Goal: Check status: Check status

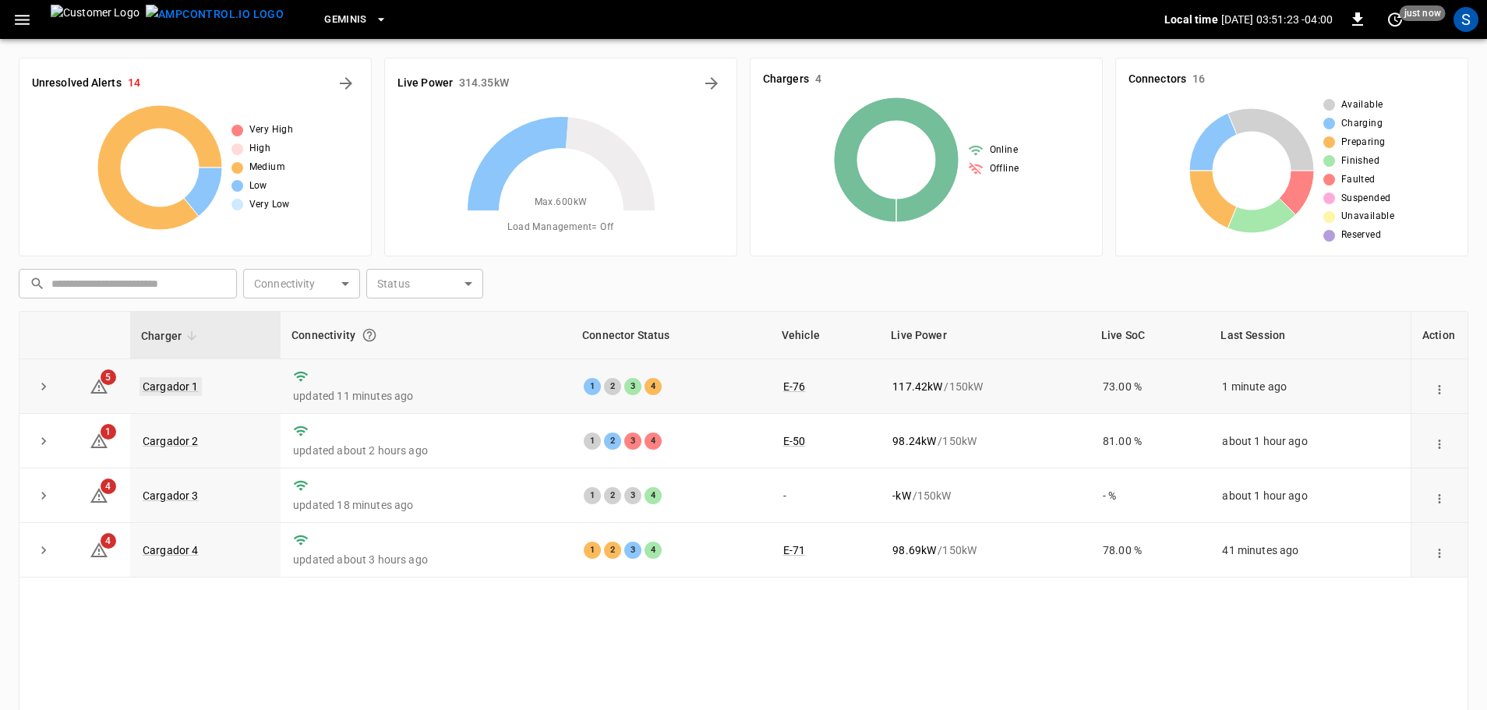
click at [164, 379] on link "Cargador 1" at bounding box center [171, 386] width 62 height 19
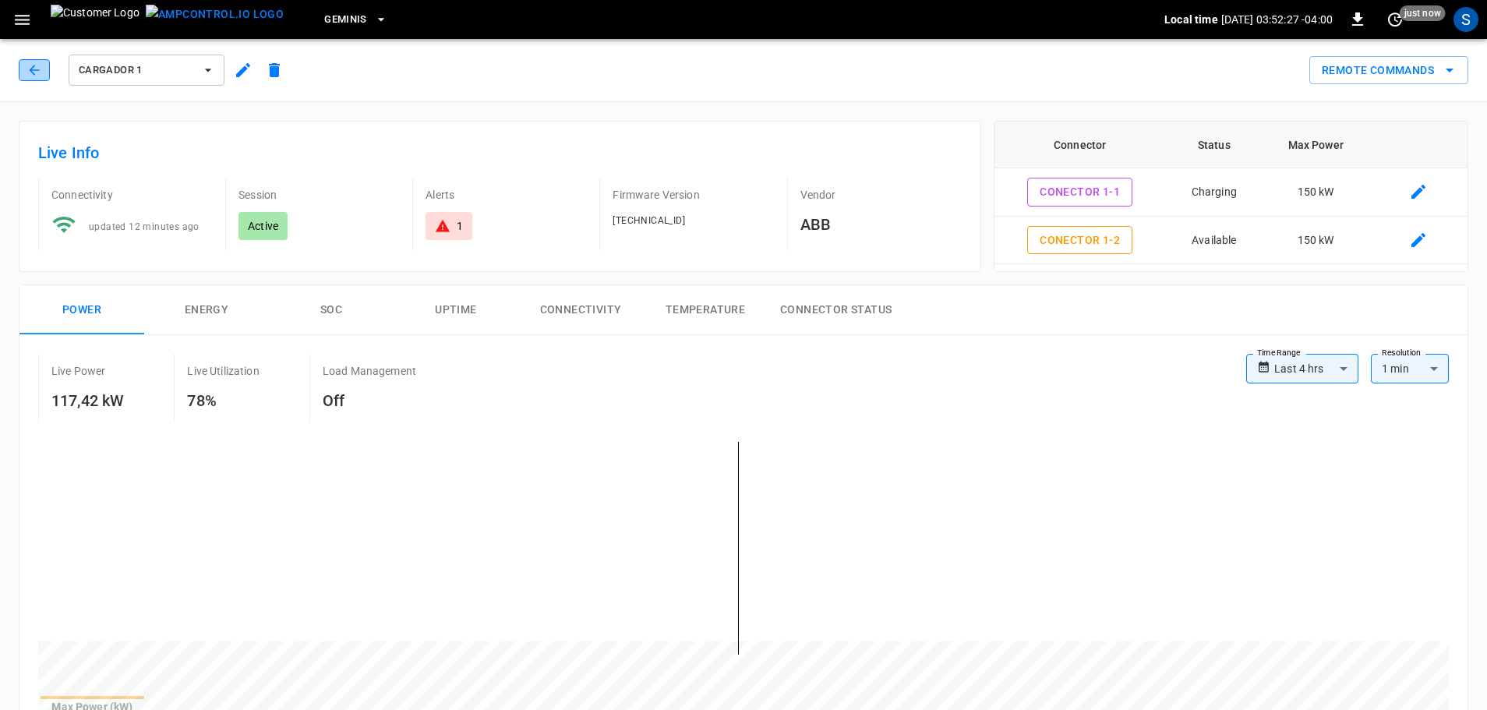
click at [30, 69] on icon "button" at bounding box center [34, 70] width 16 height 16
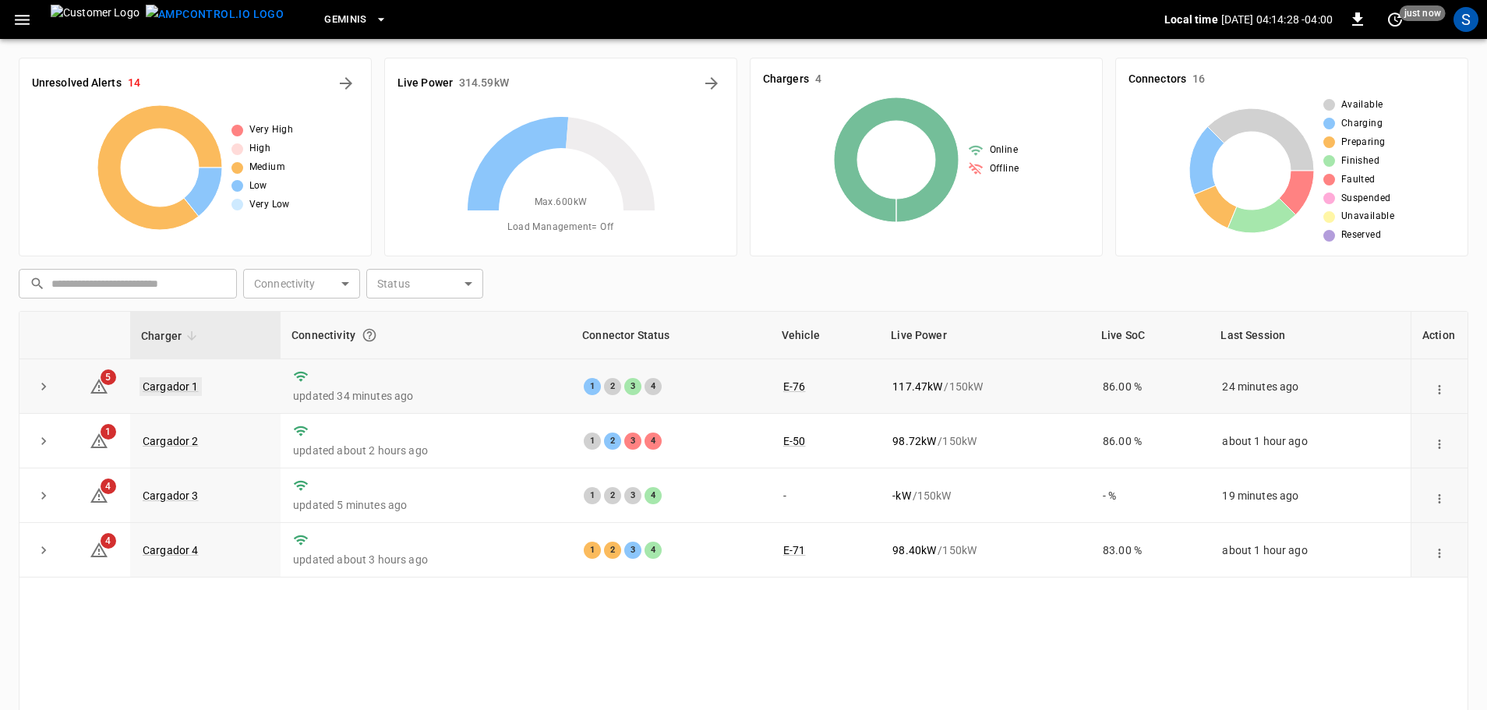
click at [157, 389] on link "Cargador 1" at bounding box center [171, 386] width 62 height 19
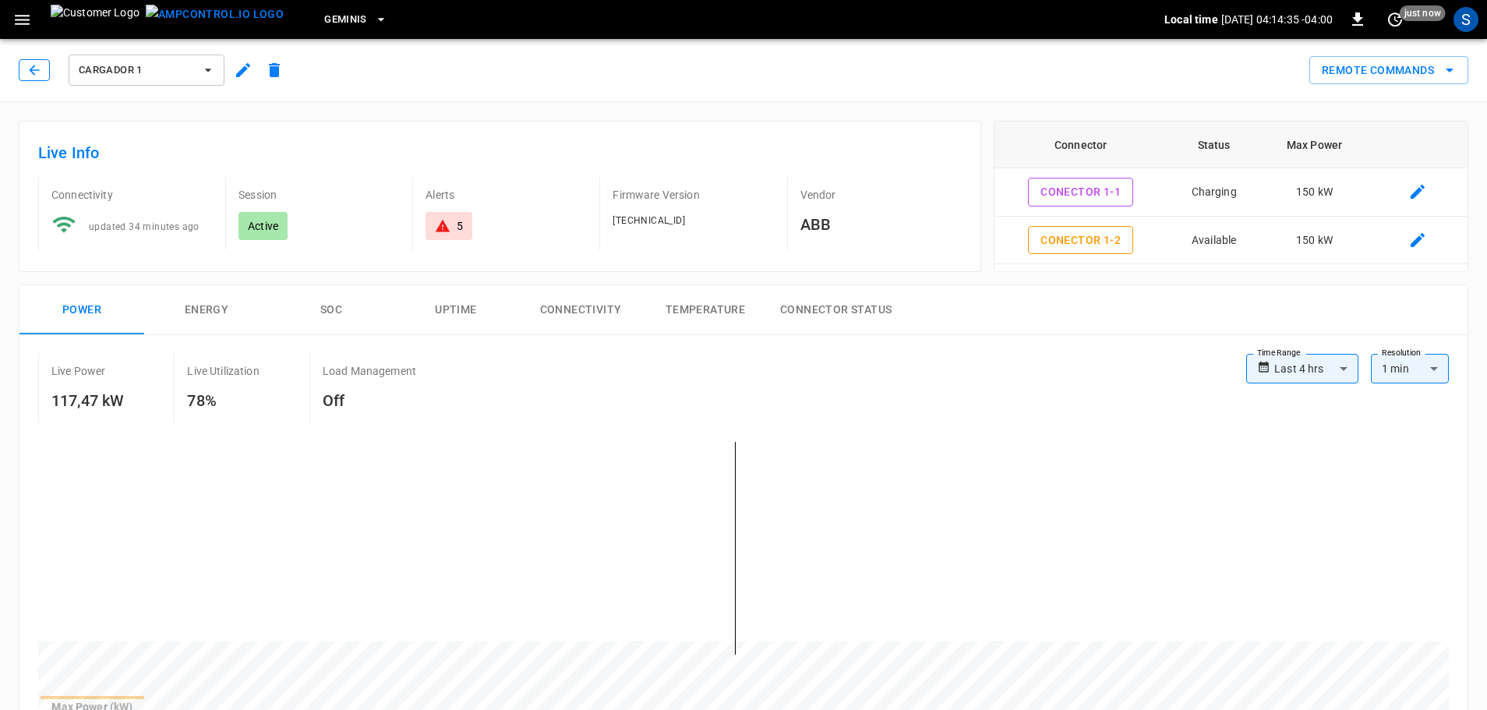
click at [37, 60] on button "button" at bounding box center [34, 70] width 31 height 22
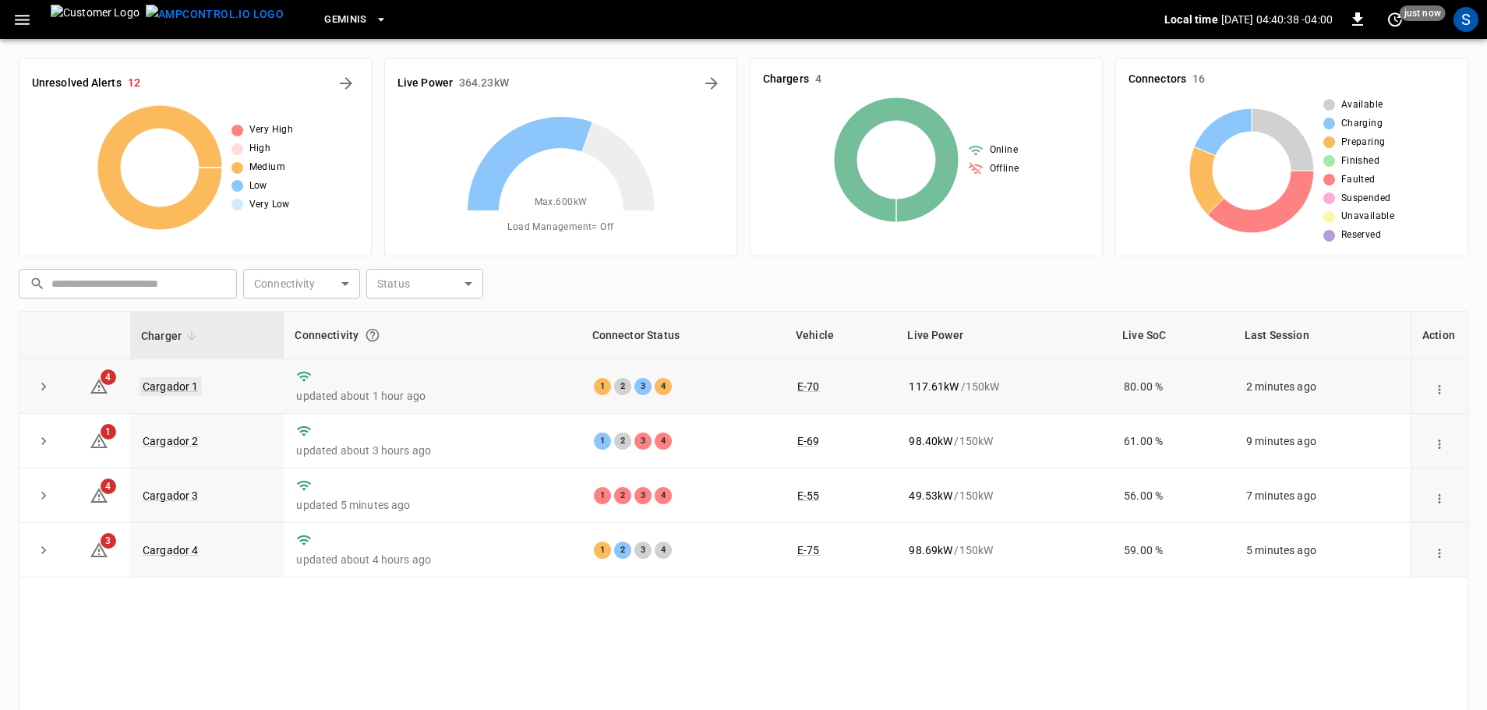
click at [187, 382] on link "Cargador 1" at bounding box center [171, 386] width 62 height 19
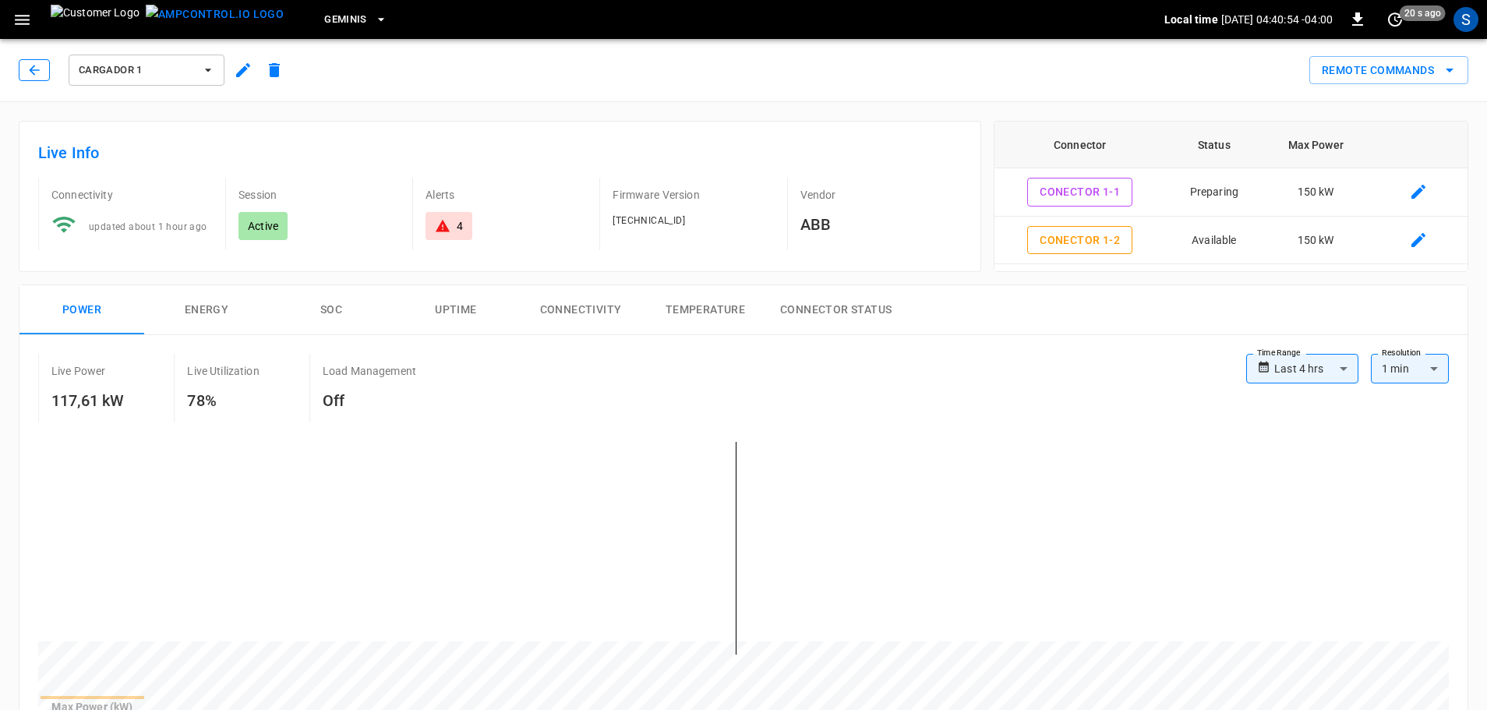
click at [42, 72] on button "button" at bounding box center [34, 70] width 31 height 22
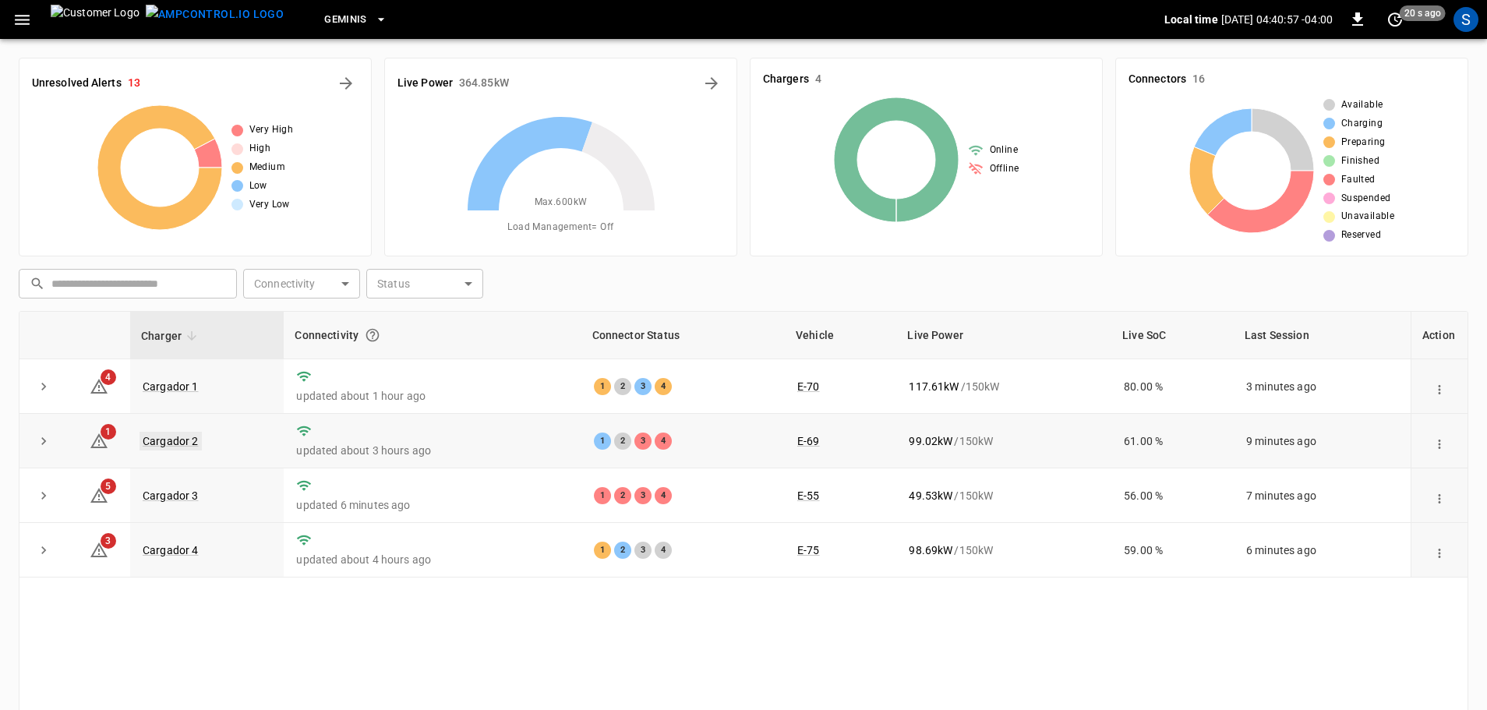
click at [181, 435] on link "Cargador 2" at bounding box center [171, 441] width 62 height 19
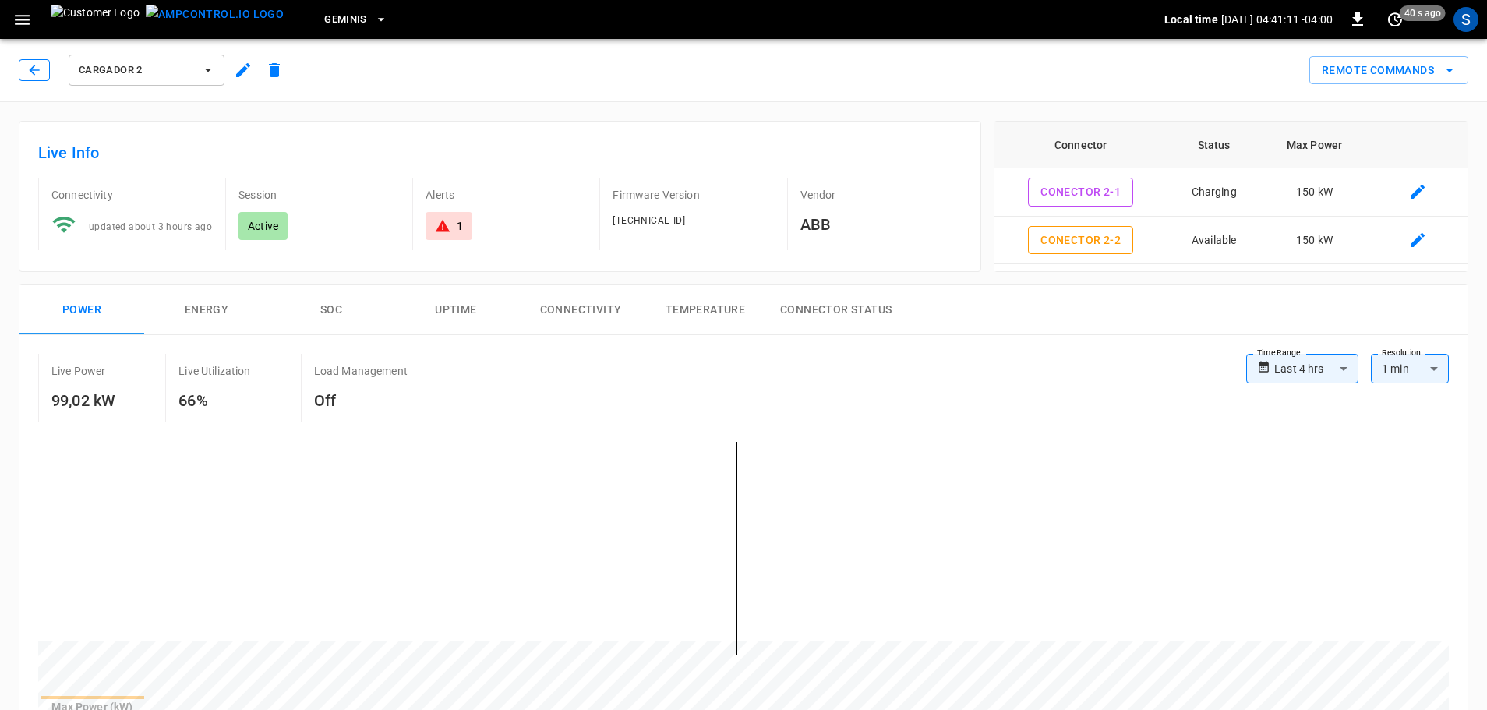
click at [29, 72] on icon "button" at bounding box center [34, 70] width 16 height 16
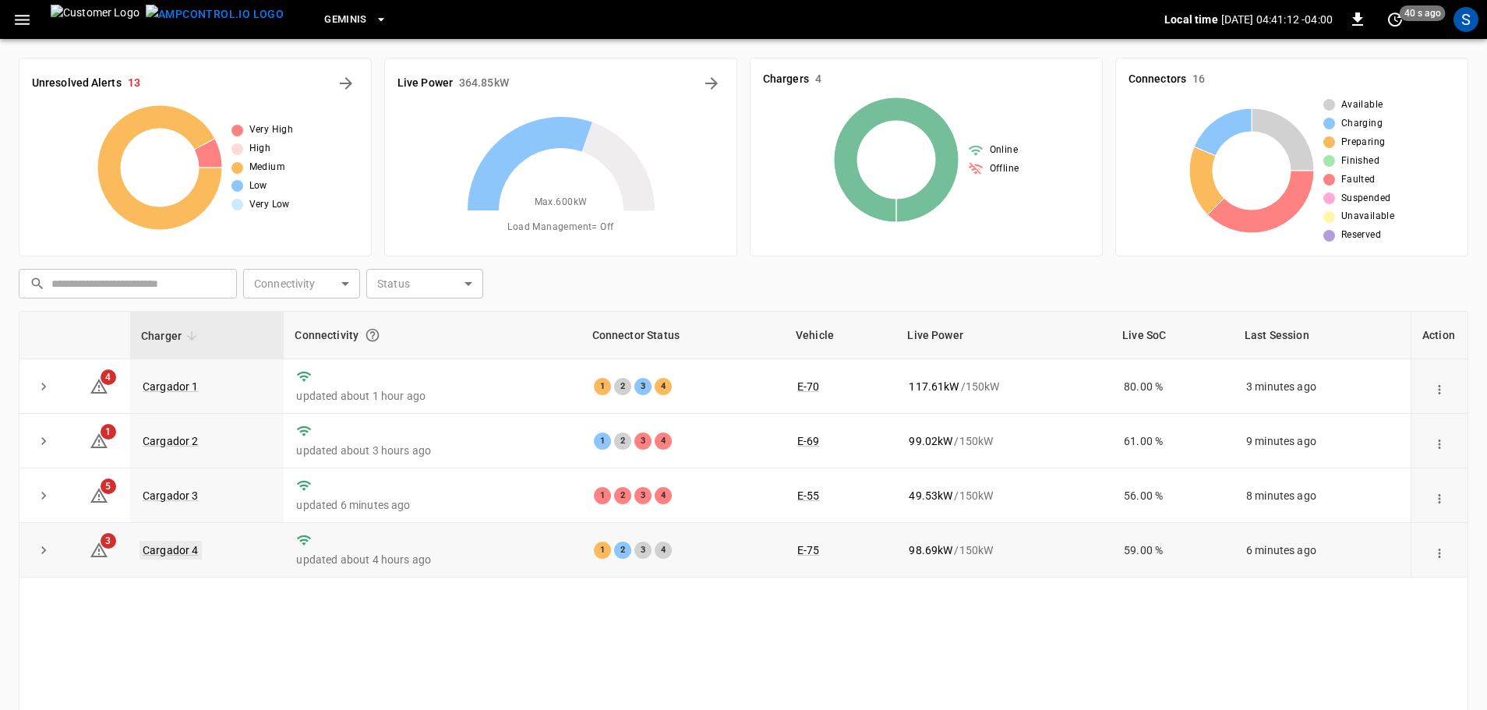
click at [185, 553] on link "Cargador 4" at bounding box center [171, 550] width 62 height 19
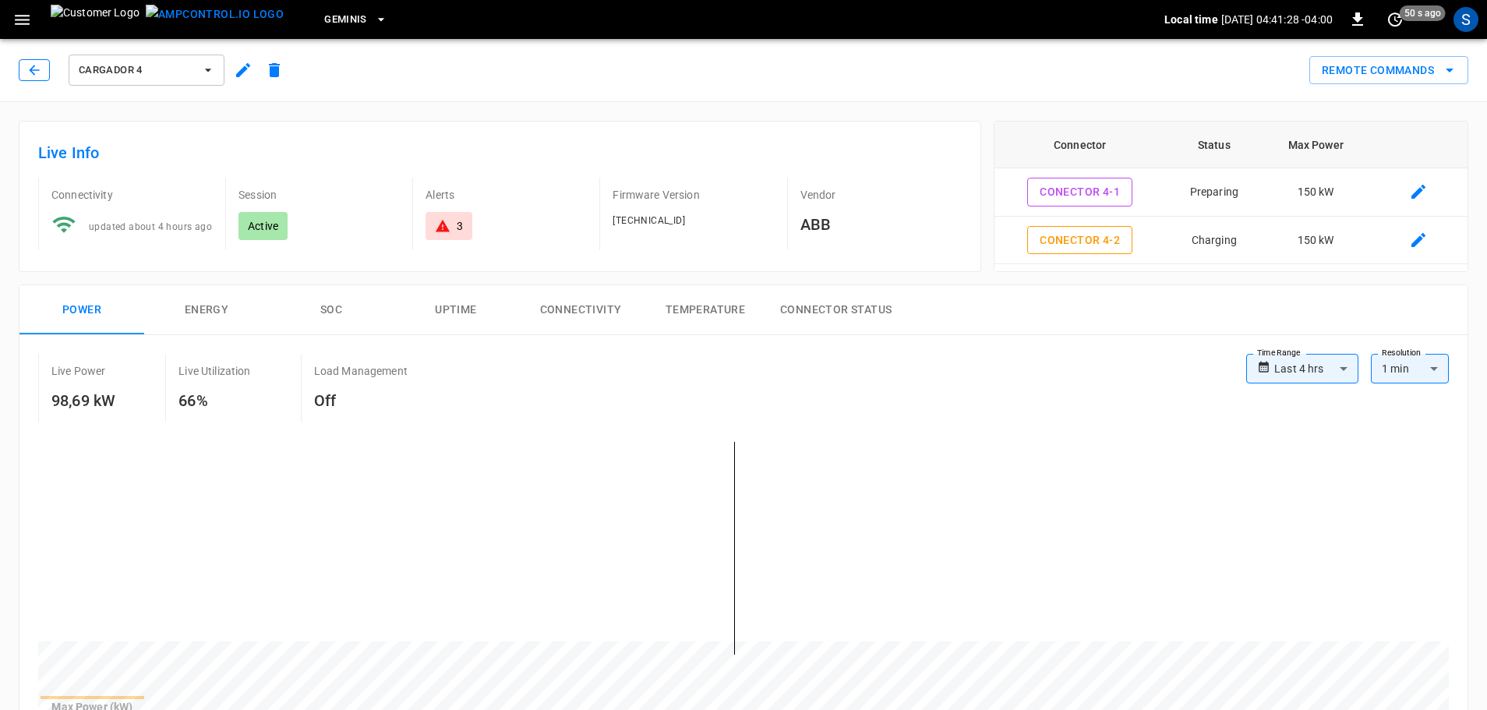
click at [41, 66] on icon "button" at bounding box center [34, 70] width 16 height 16
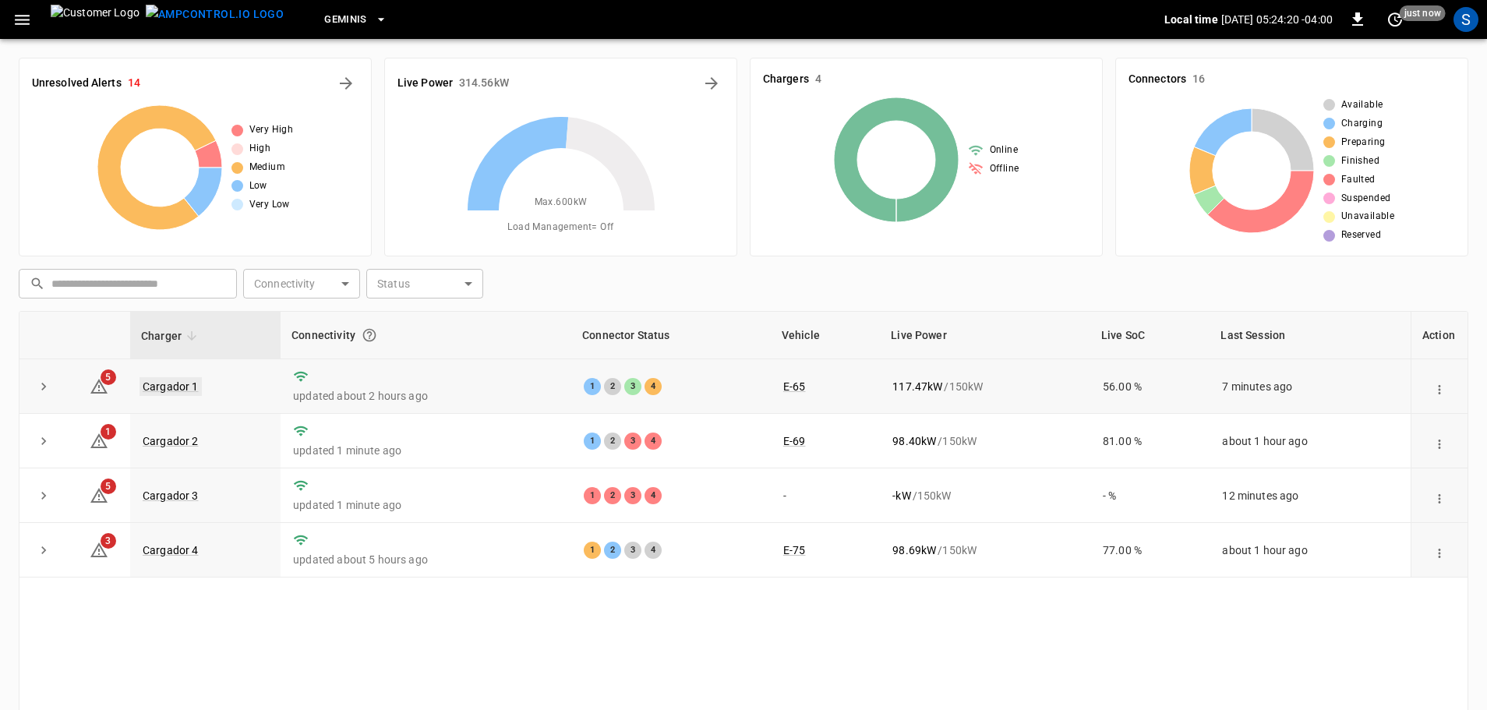
click at [180, 391] on link "Cargador 1" at bounding box center [171, 386] width 62 height 19
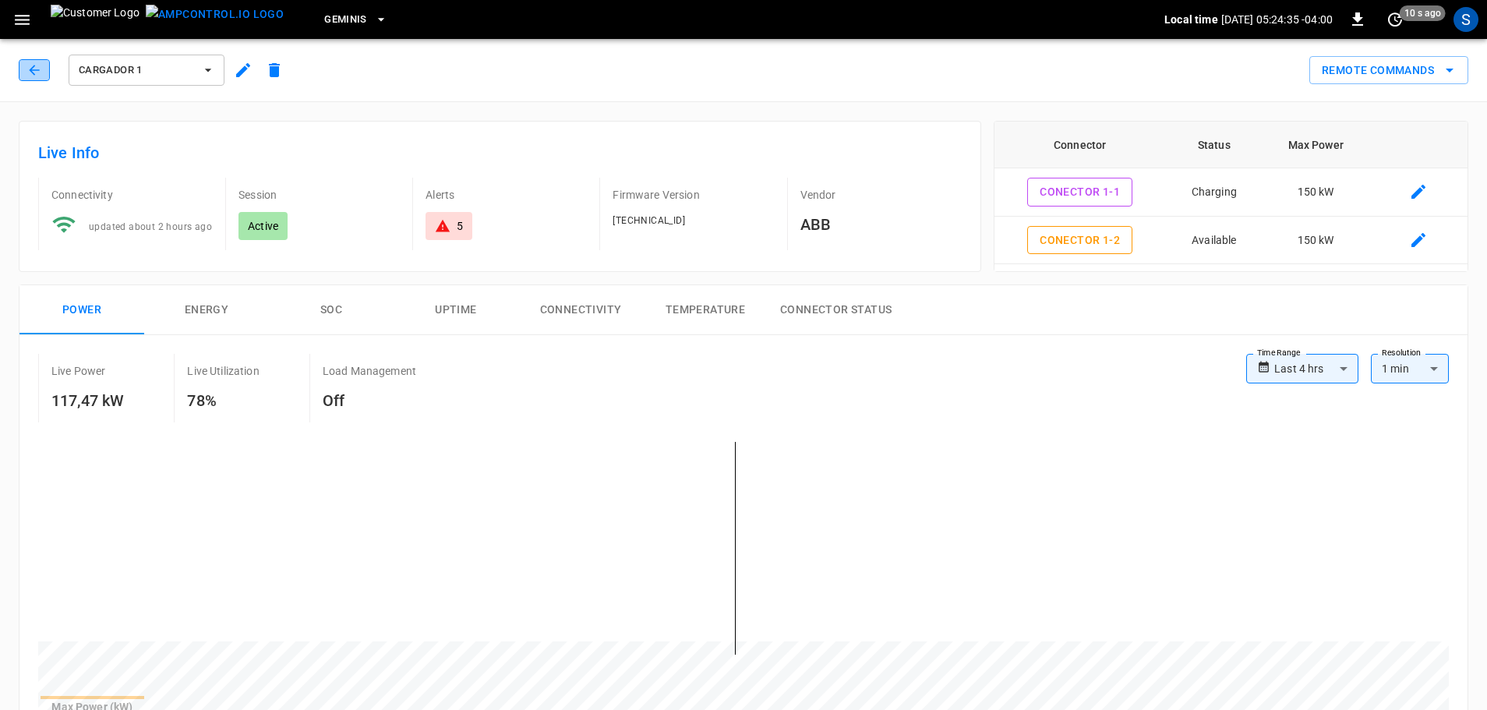
click at [43, 66] on button "button" at bounding box center [34, 70] width 31 height 22
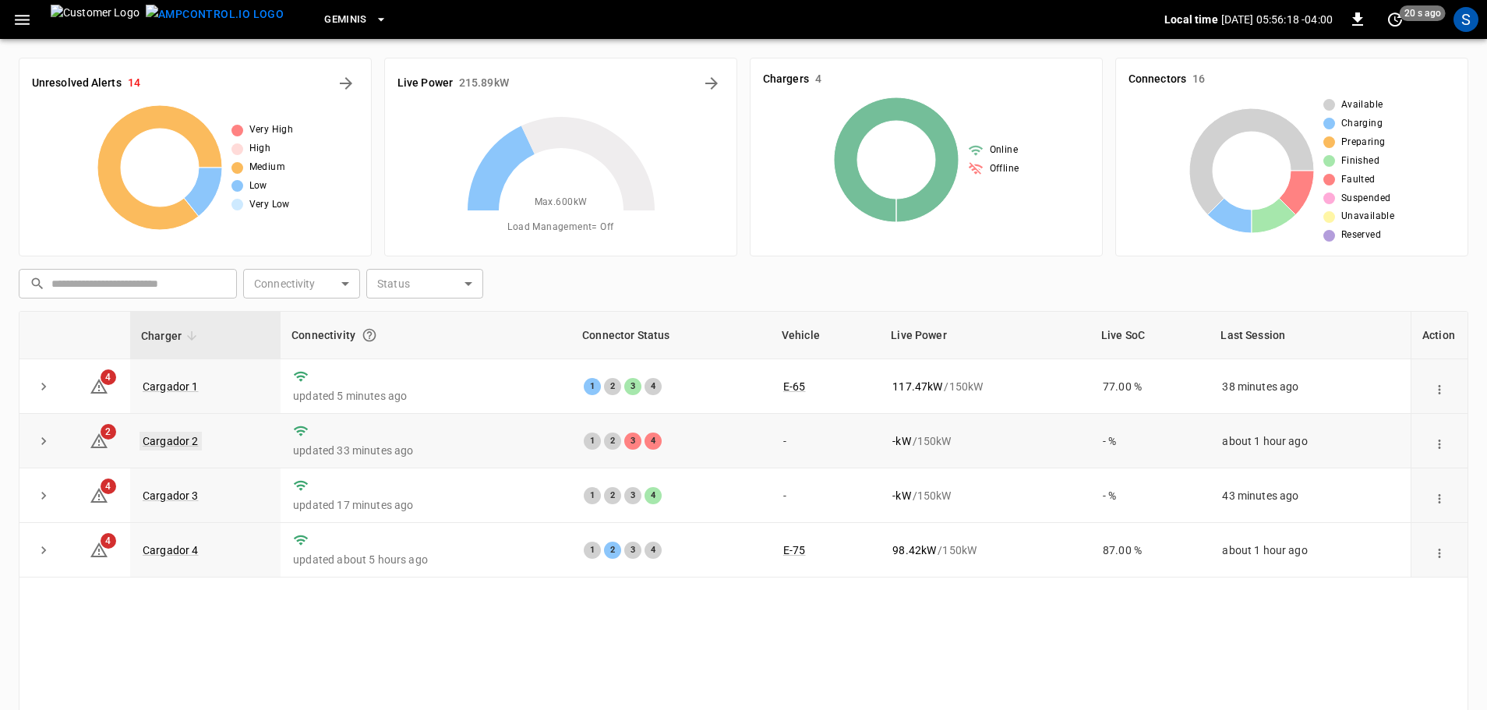
click at [151, 443] on link "Cargador 2" at bounding box center [171, 441] width 62 height 19
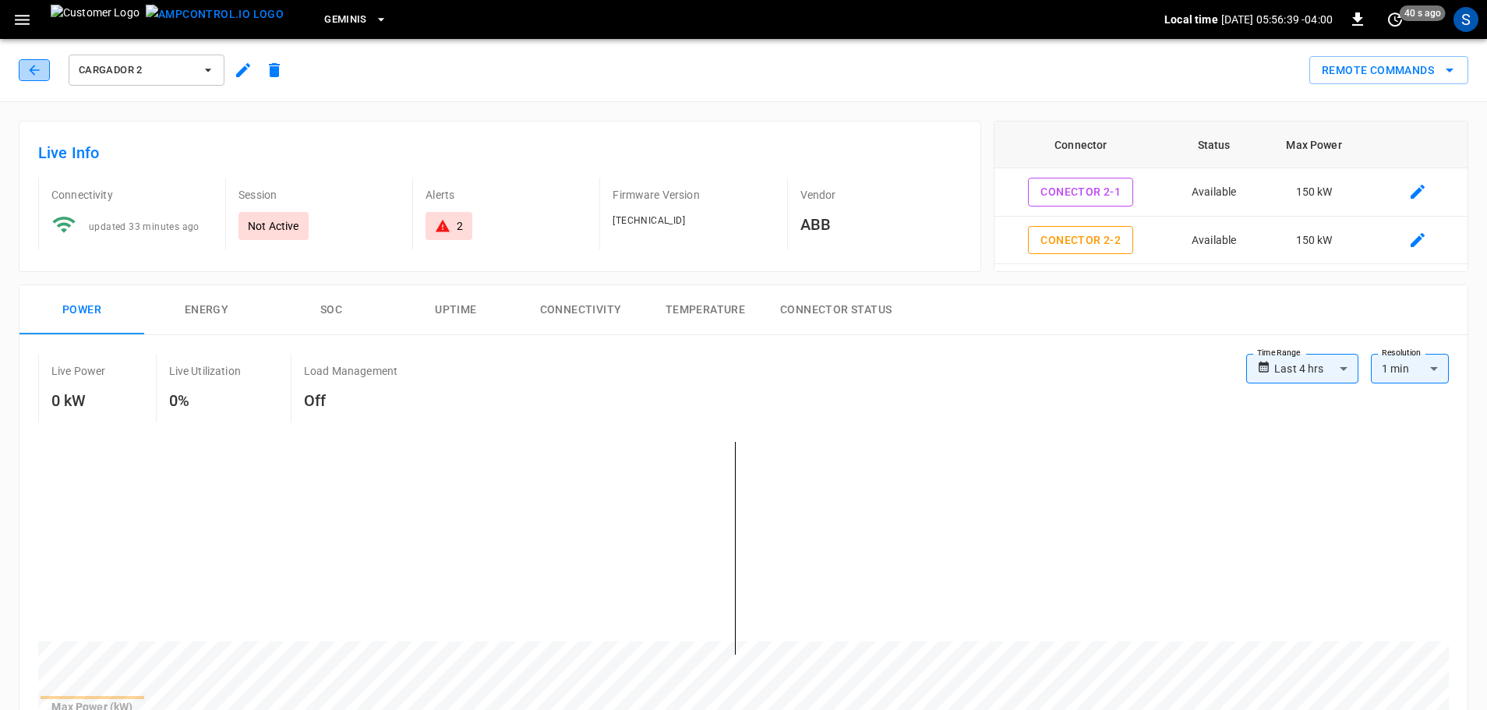
click at [28, 63] on icon "button" at bounding box center [34, 70] width 16 height 16
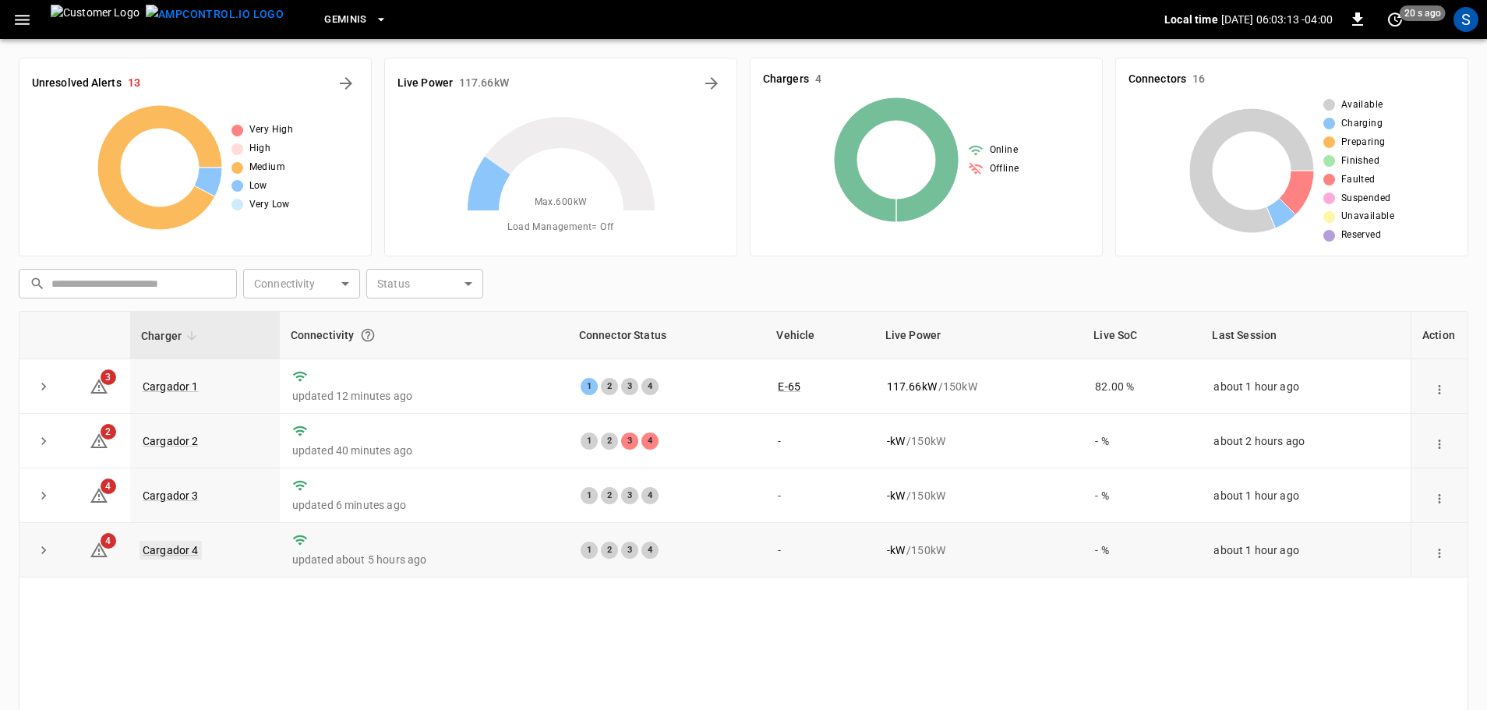
click at [174, 559] on link "Cargador 4" at bounding box center [171, 550] width 62 height 19
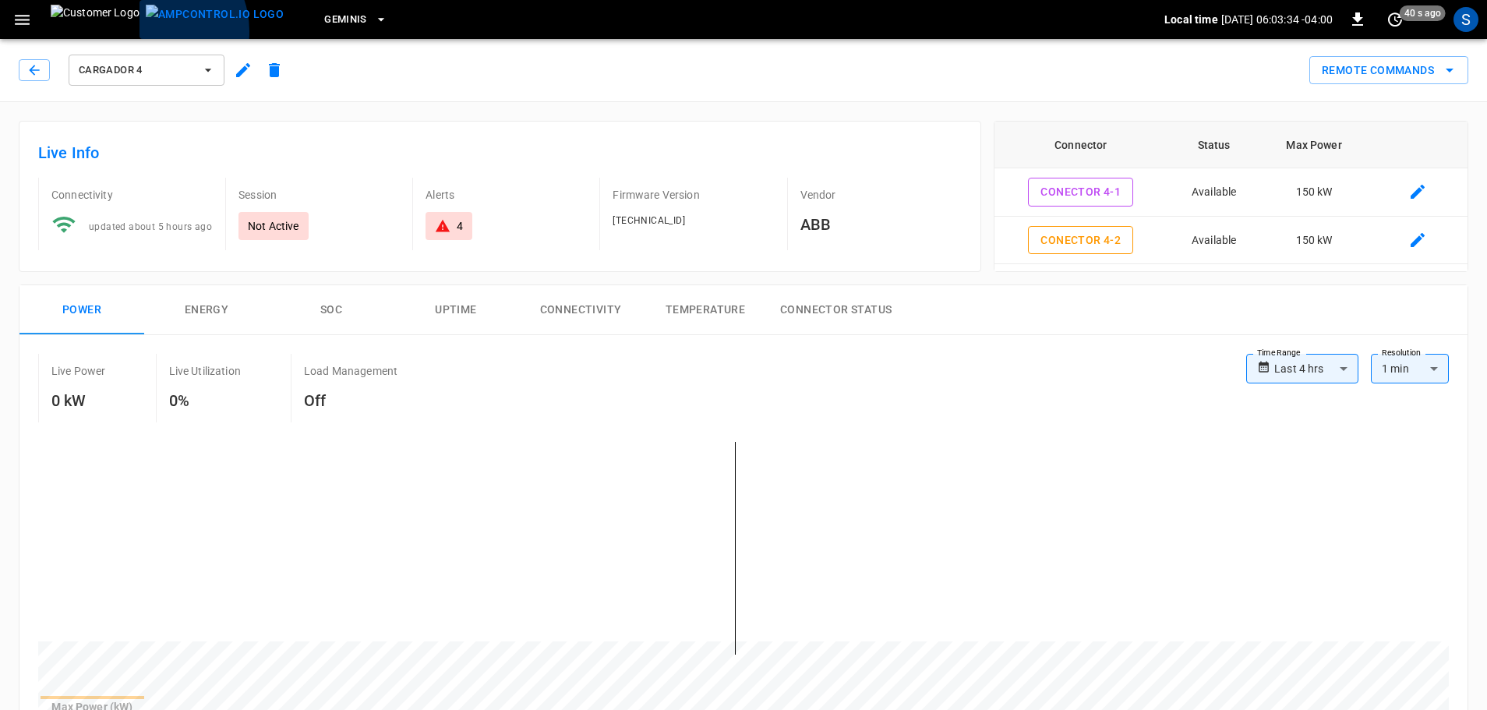
drag, startPoint x: 116, startPoint y: 31, endPoint x: 155, endPoint y: 83, distance: 64.5
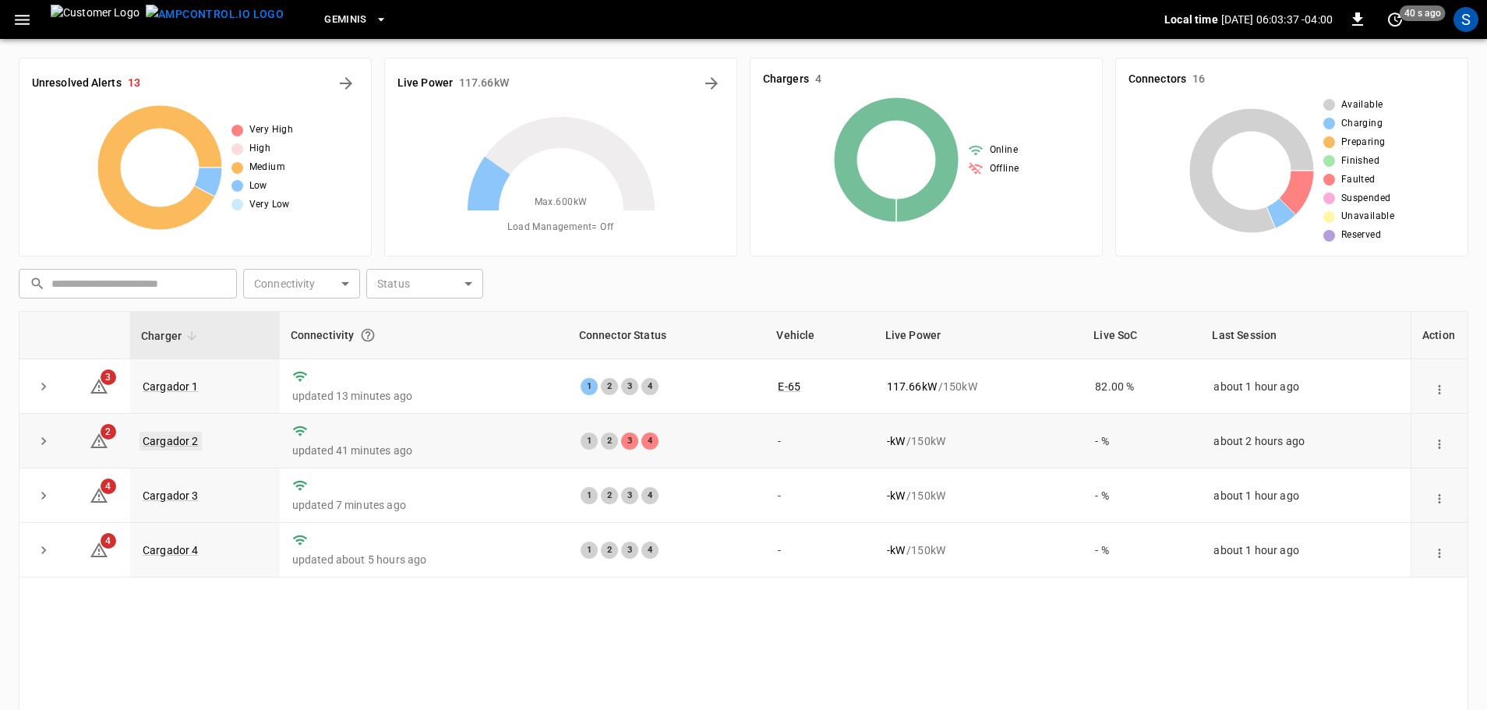
click at [171, 446] on link "Cargador 2" at bounding box center [171, 441] width 62 height 19
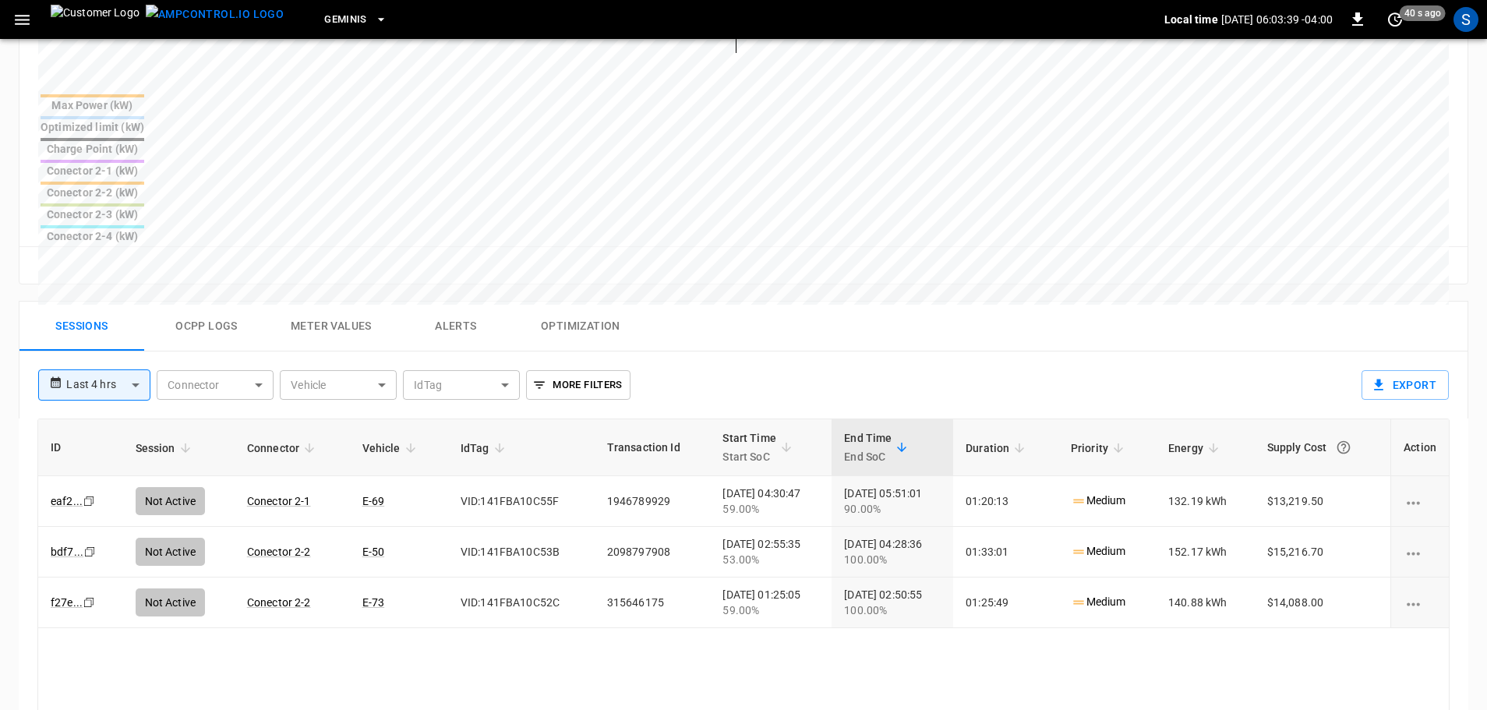
scroll to position [623, 0]
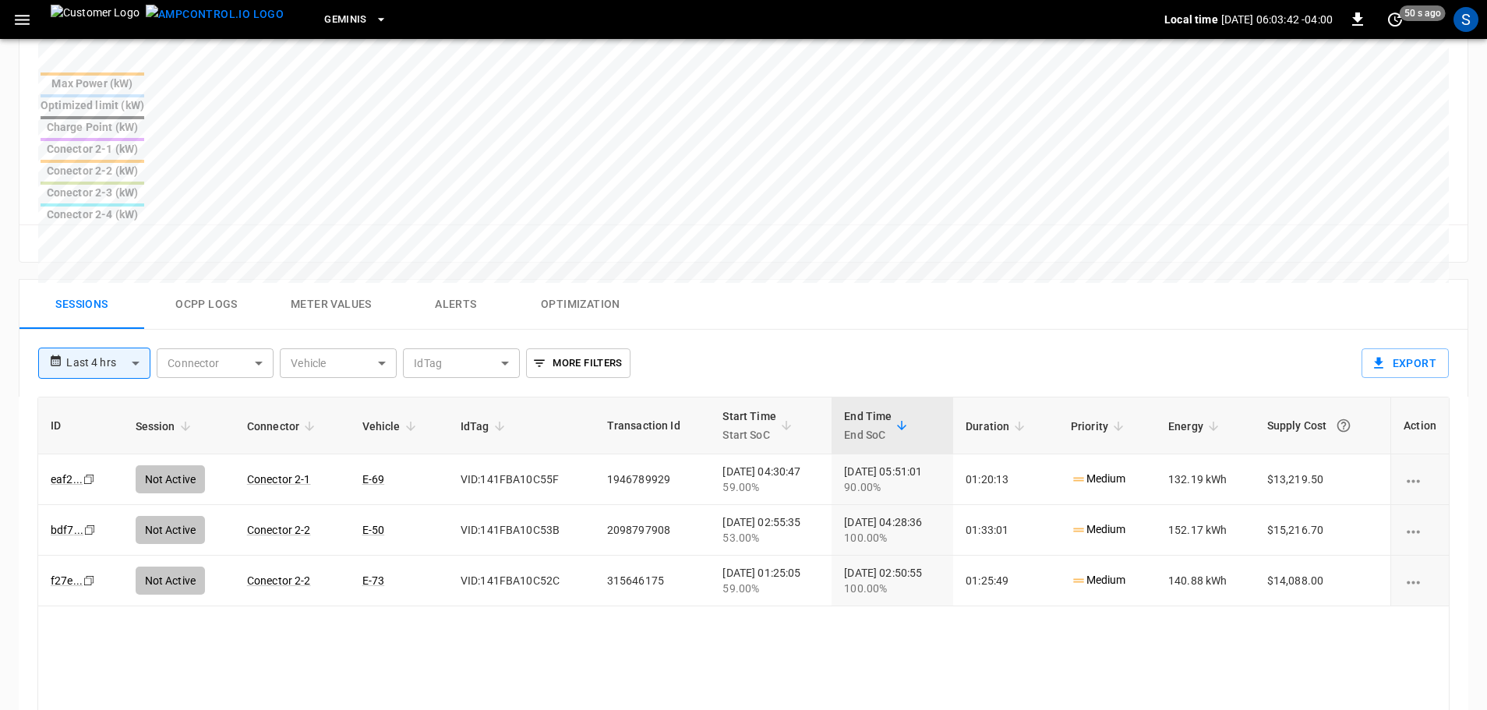
drag, startPoint x: 620, startPoint y: 309, endPoint x: 649, endPoint y: 293, distance: 33.2
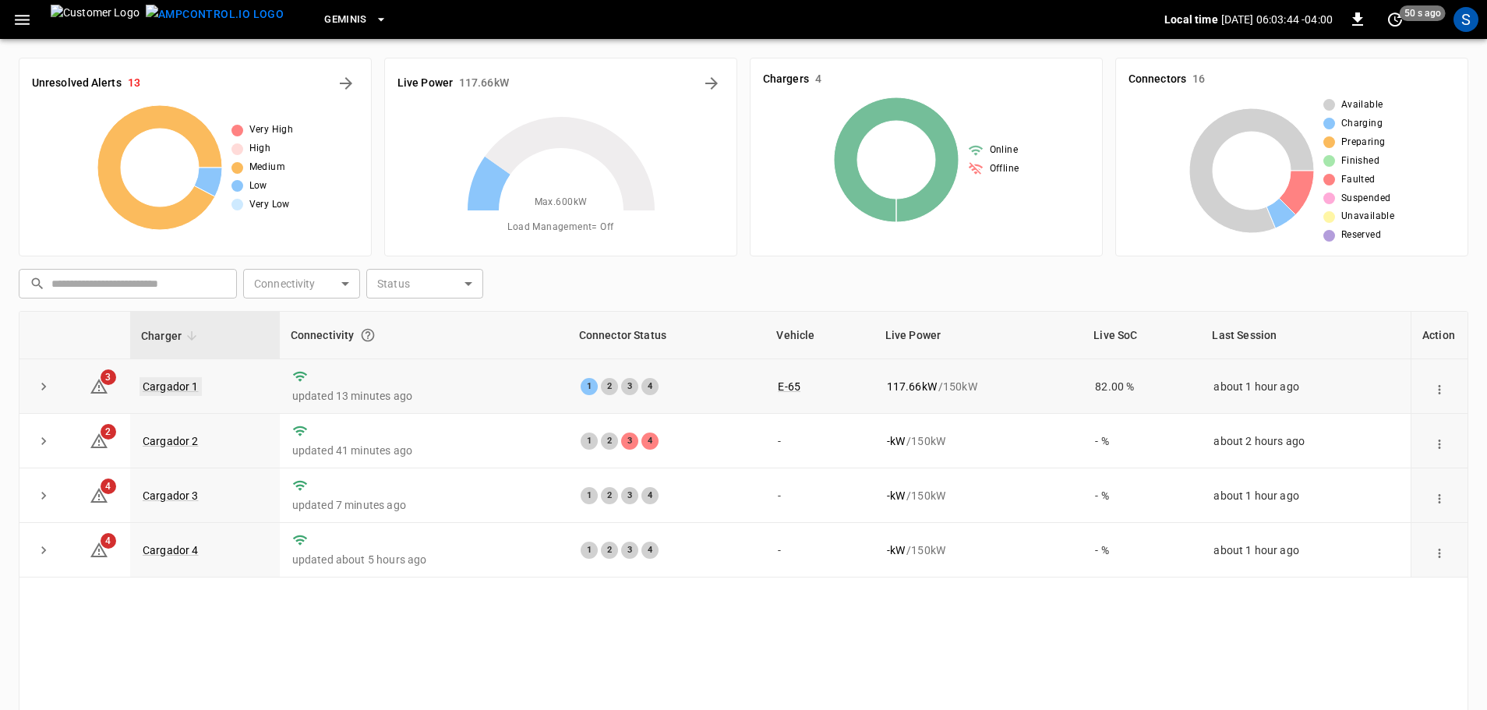
click at [145, 386] on link "Cargador 1" at bounding box center [171, 386] width 62 height 19
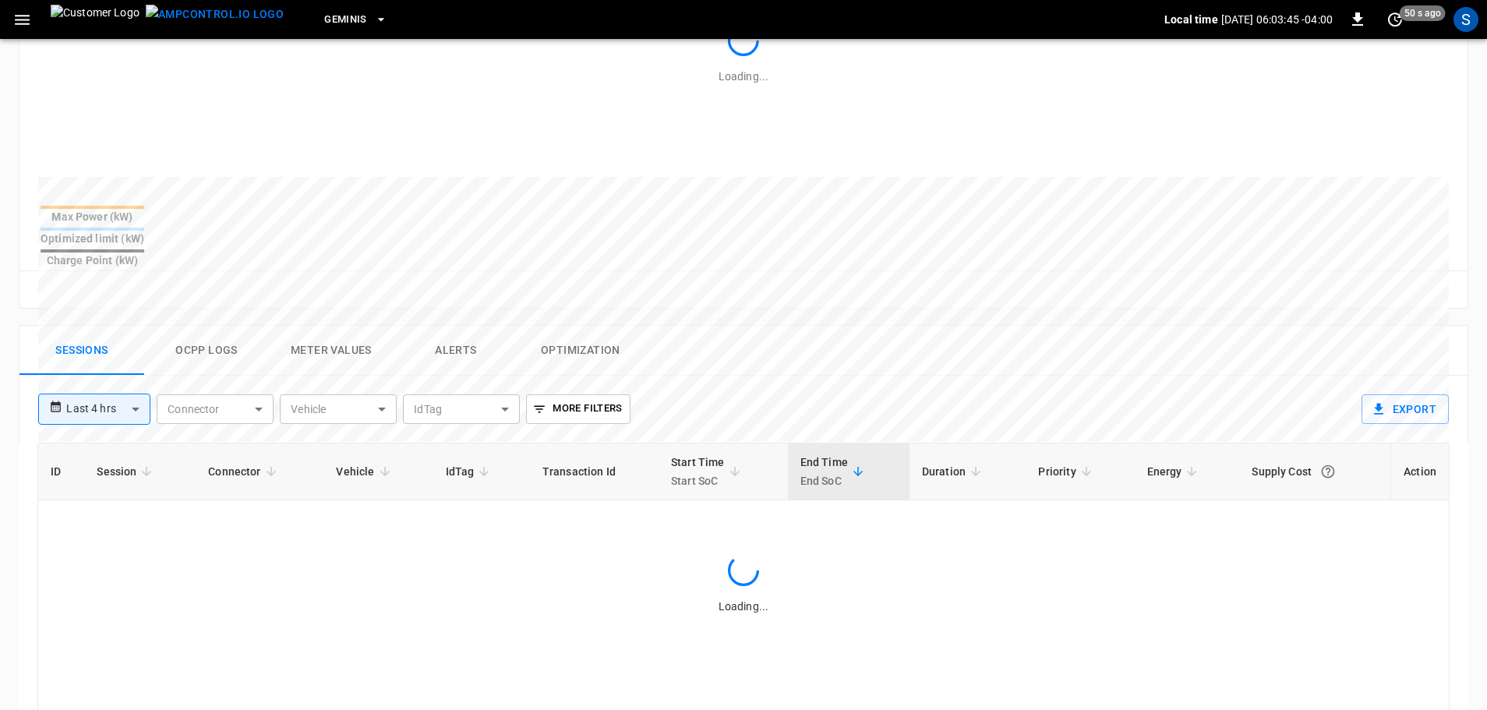
scroll to position [546, 0]
